Goal: Transaction & Acquisition: Subscribe to service/newsletter

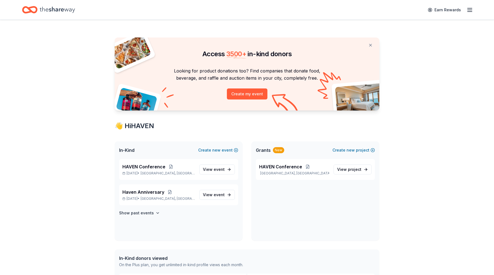
click at [469, 12] on line "button" at bounding box center [470, 12] width 4 height 0
click at [439, 126] on div "Access 3500 + in-kind donors Looking for product donations too? Find companies …" at bounding box center [247, 249] width 494 height 458
click at [357, 169] on span "project" at bounding box center [355, 169] width 14 height 5
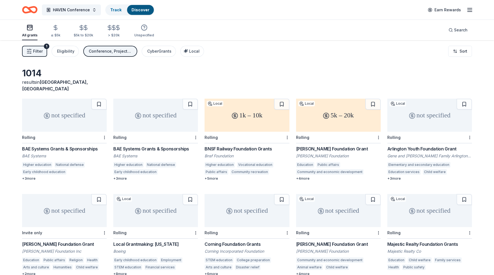
click at [110, 55] on button "Conference, Projects & programming, Education" at bounding box center [110, 51] width 54 height 11
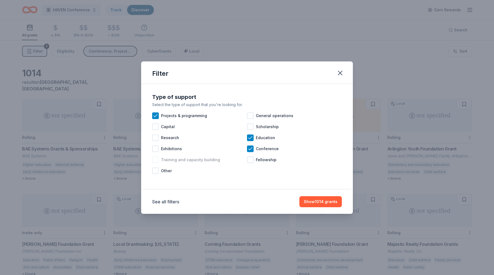
click at [154, 164] on div "Training and capacity building" at bounding box center [199, 160] width 95 height 11
click at [156, 127] on div at bounding box center [155, 127] width 7 height 7
click at [316, 200] on button "Show 1074 grants" at bounding box center [320, 201] width 43 height 11
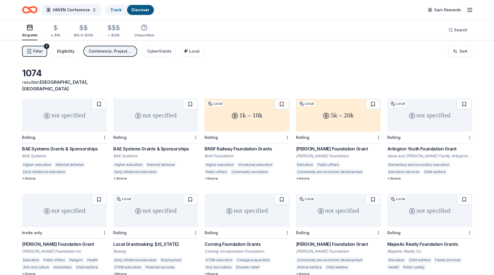
click at [70, 53] on div "Eligibility" at bounding box center [65, 51] width 17 height 7
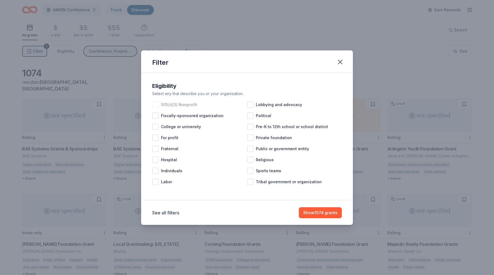
click at [158, 102] on div at bounding box center [155, 105] width 7 height 7
click at [254, 158] on div "Religious" at bounding box center [294, 160] width 95 height 11
click at [316, 212] on button "Show 689 grants" at bounding box center [321, 212] width 42 height 11
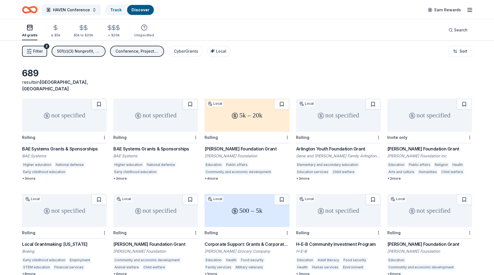
click at [263, 115] on div "5k – 20k" at bounding box center [247, 115] width 85 height 33
click at [131, 49] on div "Conference, Projects & programming, Education, Training and capacity building, …" at bounding box center [138, 51] width 44 height 7
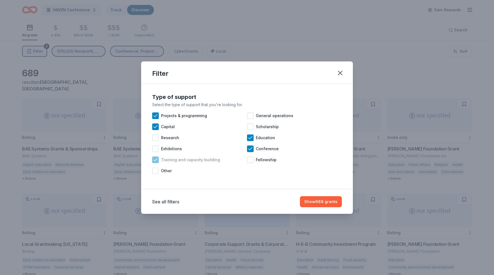
click at [156, 163] on icon at bounding box center [156, 160] width 6 height 6
click at [252, 139] on icon at bounding box center [251, 138] width 6 height 6
click at [252, 116] on div at bounding box center [250, 116] width 7 height 7
click at [330, 200] on button "Show 595 grants" at bounding box center [321, 201] width 41 height 11
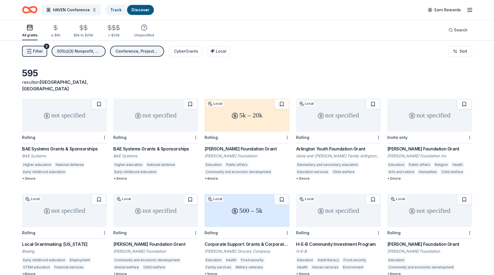
click at [97, 52] on div "501(c)(3) Nonprofit, Religious" at bounding box center [79, 51] width 44 height 7
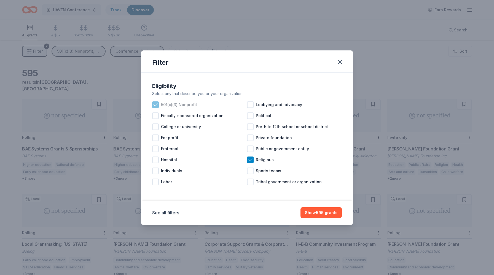
click at [156, 105] on icon at bounding box center [156, 104] width 4 height 2
click at [323, 215] on button "Show 748 grants" at bounding box center [321, 212] width 41 height 11
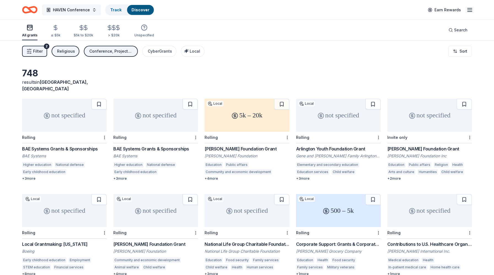
click at [90, 12] on button "HAVEN Conference" at bounding box center [71, 9] width 59 height 11
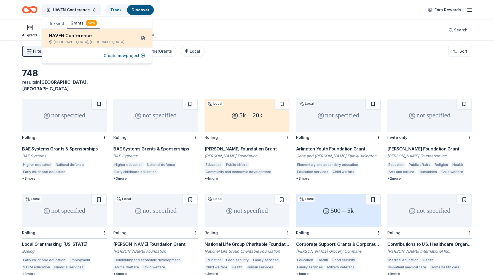
click at [142, 39] on button at bounding box center [143, 38] width 9 height 9
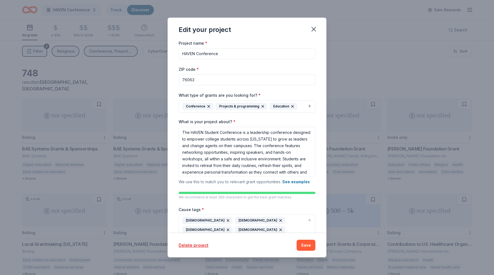
scroll to position [6, 0]
click at [201, 80] on input "76063" at bounding box center [247, 79] width 137 height 11
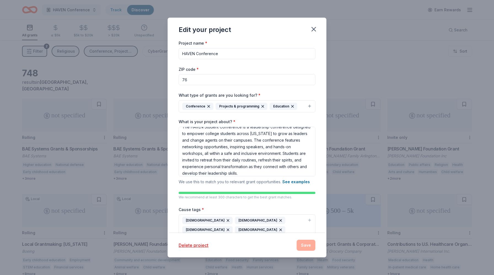
type input "7"
type input "75065"
click at [309, 241] on button "Save" at bounding box center [306, 245] width 19 height 11
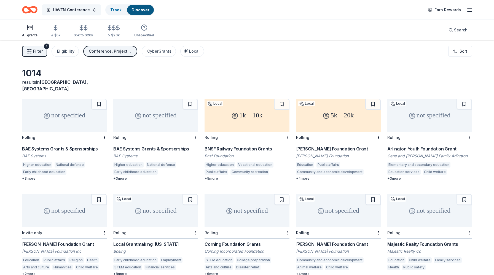
click at [90, 11] on button "HAVEN Conference" at bounding box center [71, 9] width 59 height 11
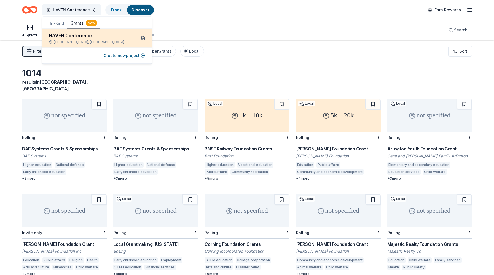
click at [143, 39] on button at bounding box center [143, 38] width 9 height 9
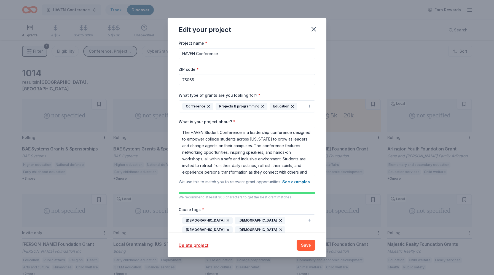
click at [202, 78] on input "75065" at bounding box center [247, 79] width 137 height 11
type input "76203"
click at [302, 244] on button "Save" at bounding box center [306, 245] width 19 height 11
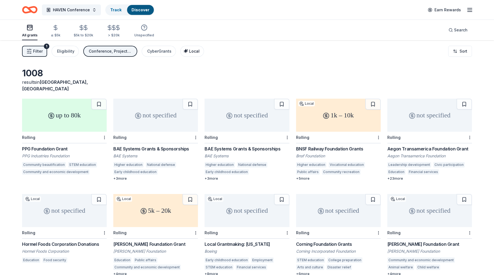
click at [189, 49] on span "Local" at bounding box center [194, 51] width 10 height 5
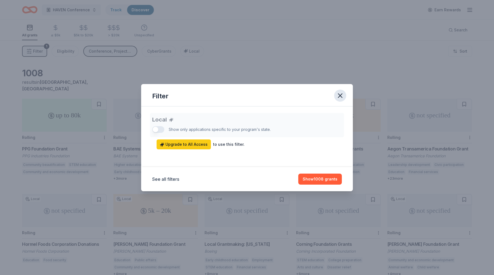
click at [339, 99] on icon "button" at bounding box center [341, 96] width 8 height 8
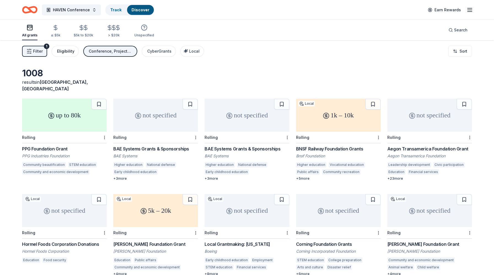
click at [67, 49] on div "Eligibility" at bounding box center [65, 51] width 17 height 7
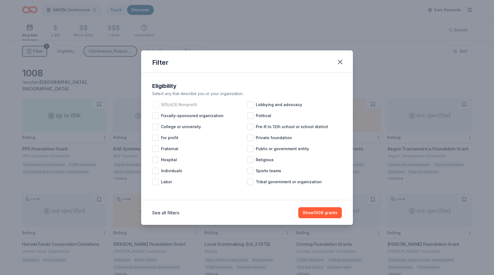
click at [156, 106] on div at bounding box center [155, 105] width 7 height 7
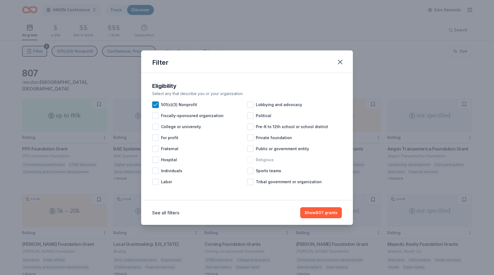
click at [251, 158] on div at bounding box center [250, 160] width 7 height 7
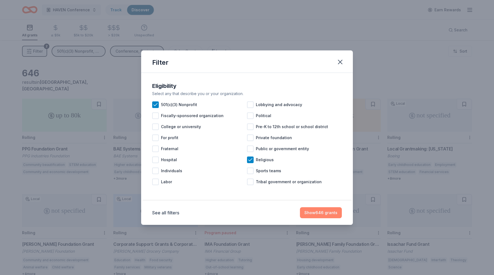
click at [319, 212] on button "Show 646 grants" at bounding box center [321, 212] width 42 height 11
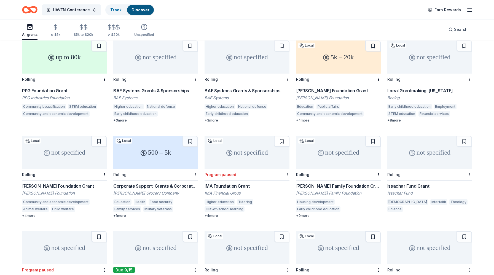
scroll to position [59, 0]
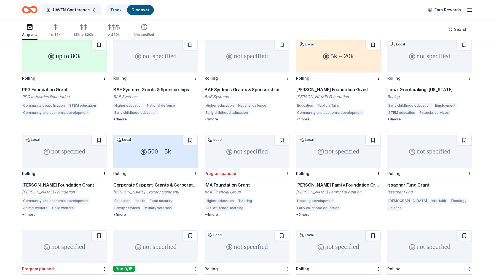
click at [405, 156] on div "not specified" at bounding box center [430, 151] width 85 height 33
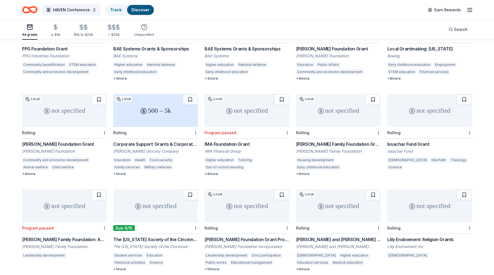
scroll to position [101, 0]
click at [324, 199] on div "not specified" at bounding box center [338, 205] width 85 height 33
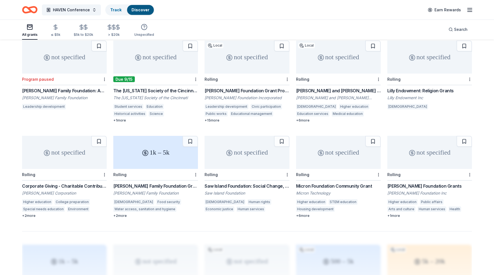
scroll to position [252, 0]
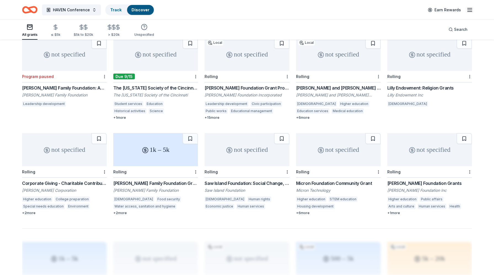
click at [309, 211] on div "+ 6 more" at bounding box center [338, 213] width 85 height 4
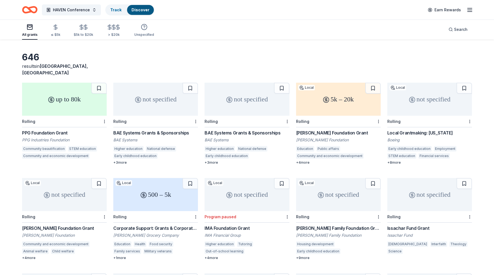
scroll to position [17, 0]
click at [317, 99] on div "5k – 20k" at bounding box center [338, 98] width 85 height 33
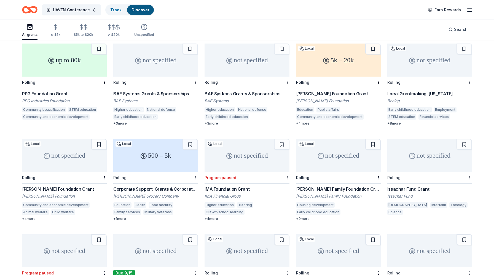
scroll to position [57, 0]
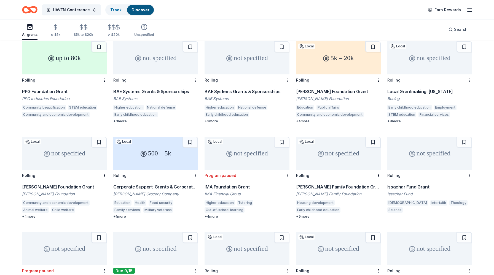
click at [356, 151] on div "not specified" at bounding box center [338, 153] width 85 height 33
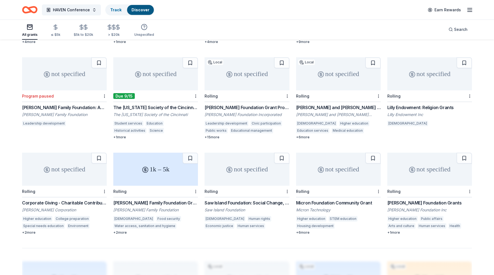
scroll to position [234, 0]
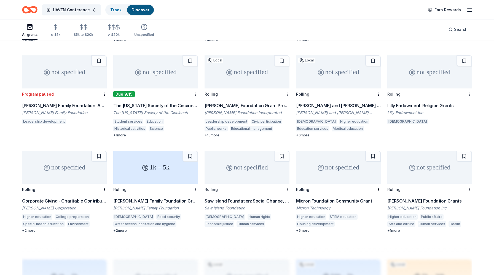
click at [227, 165] on circle at bounding box center [230, 168] width 6 height 6
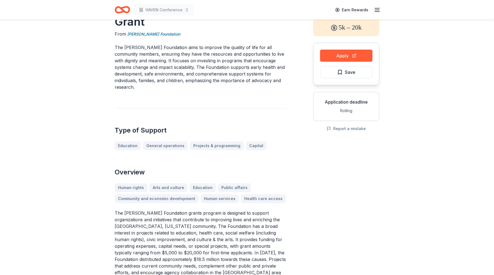
scroll to position [22, 0]
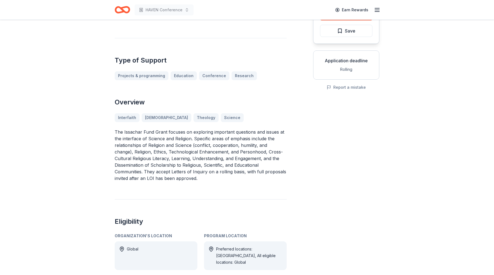
scroll to position [32, 0]
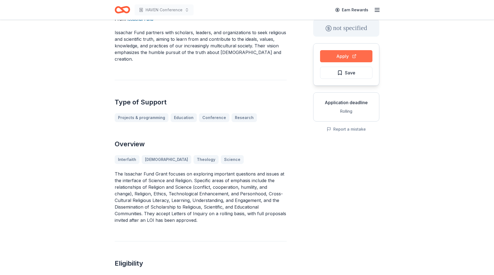
click at [362, 51] on button "Apply" at bounding box center [346, 56] width 52 height 12
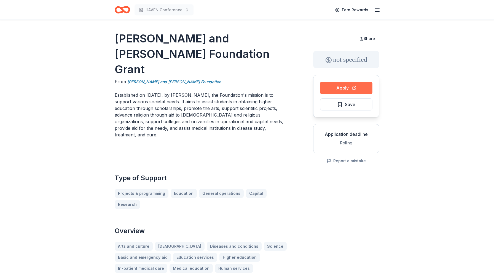
click at [343, 89] on button "Apply" at bounding box center [346, 88] width 52 height 12
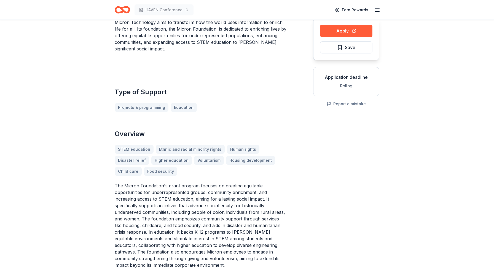
scroll to position [57, 0]
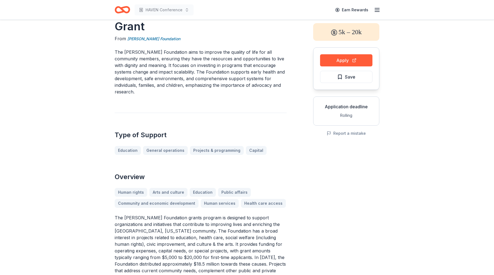
scroll to position [33, 0]
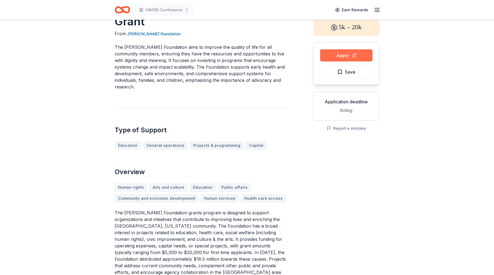
click at [345, 55] on button "Apply" at bounding box center [346, 55] width 52 height 12
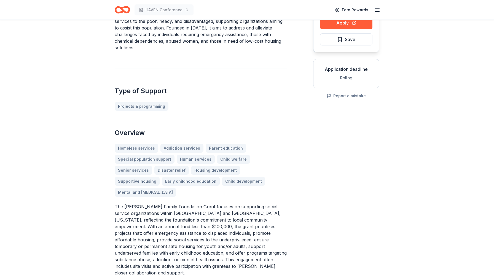
scroll to position [67, 0]
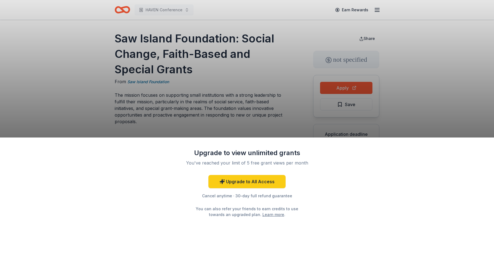
click at [226, 115] on div "Upgrade to view unlimited grants You've reached your limit of 5 free grant view…" at bounding box center [247, 137] width 494 height 275
click at [231, 181] on link "Upgrade to All Access" at bounding box center [247, 181] width 77 height 13
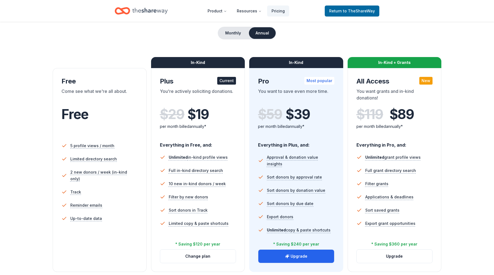
scroll to position [51, 0]
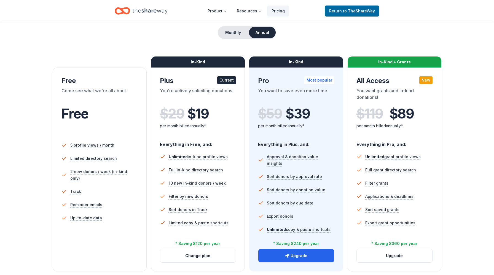
click at [256, 32] on button "Annual" at bounding box center [262, 33] width 27 height 12
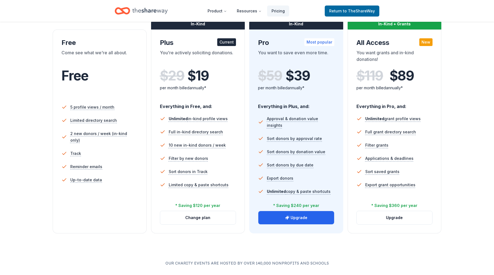
scroll to position [89, 0]
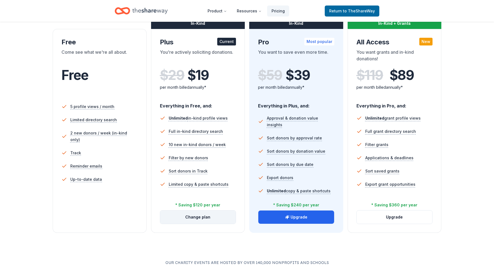
click at [208, 217] on button "Change plan" at bounding box center [198, 217] width 76 height 13
